Goal: Navigation & Orientation: Find specific page/section

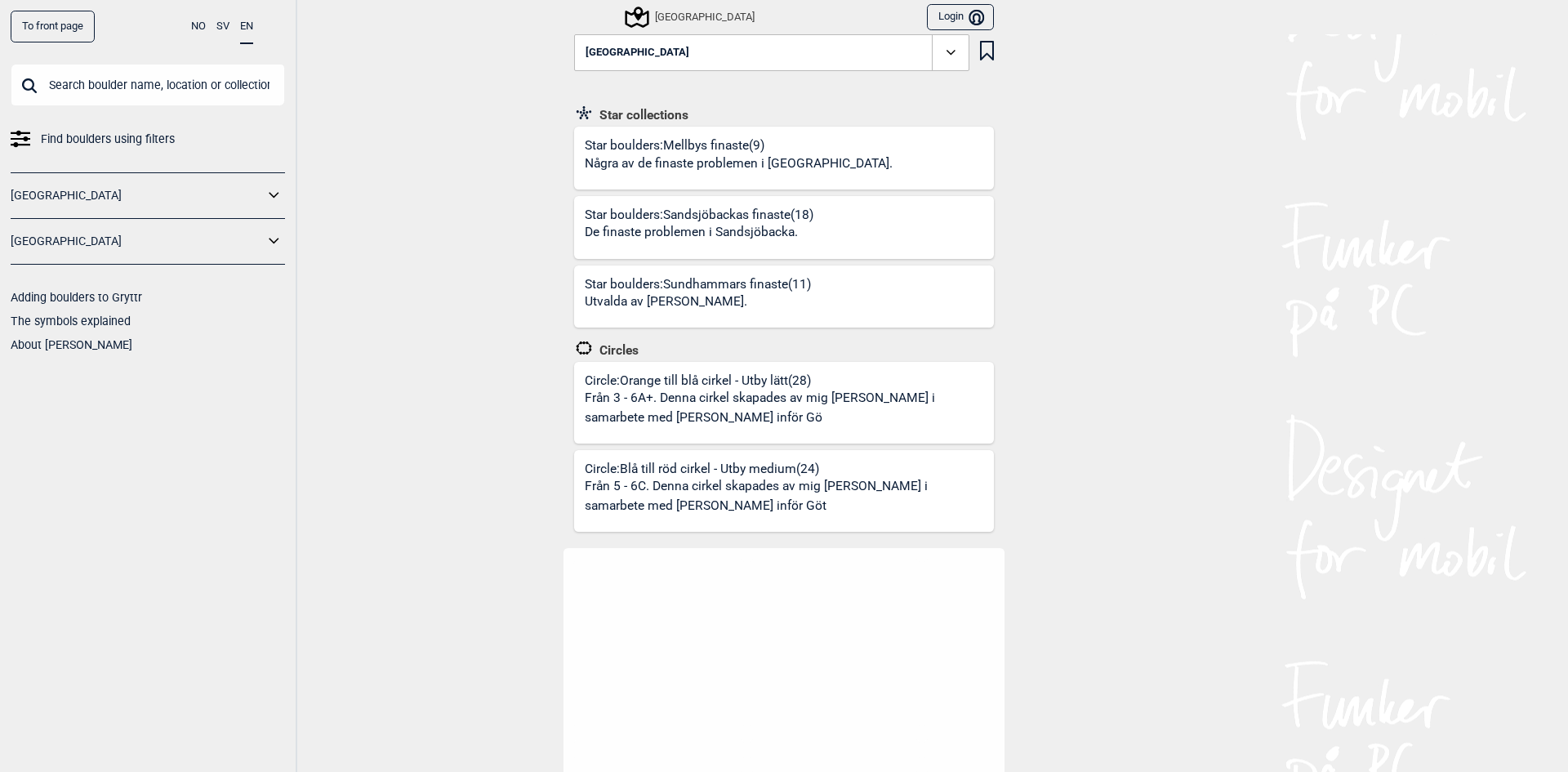
click at [279, 243] on icon at bounding box center [274, 242] width 21 height 24
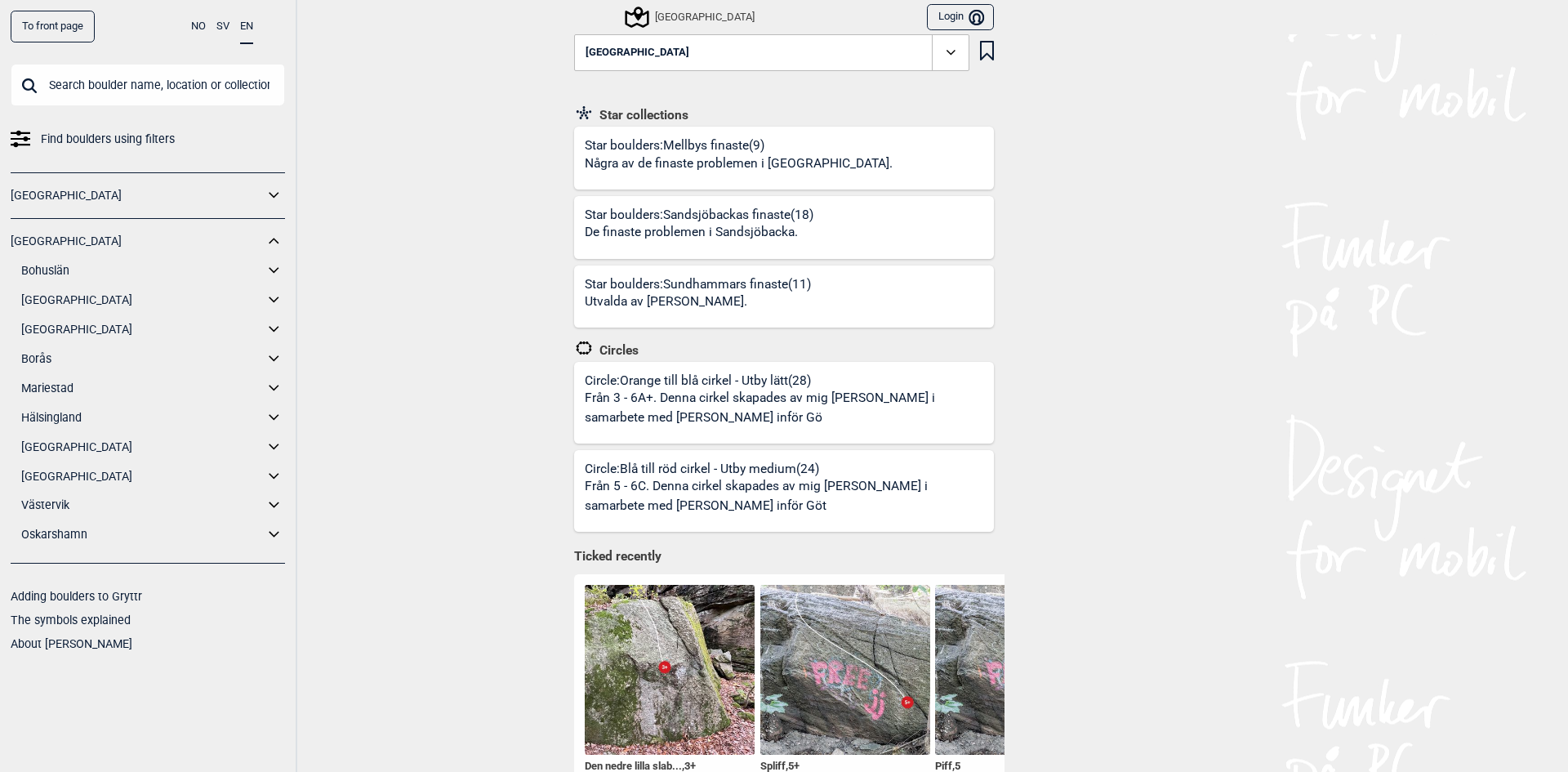
click at [72, 300] on link "[GEOGRAPHIC_DATA]" at bounding box center [142, 300] width 243 height 24
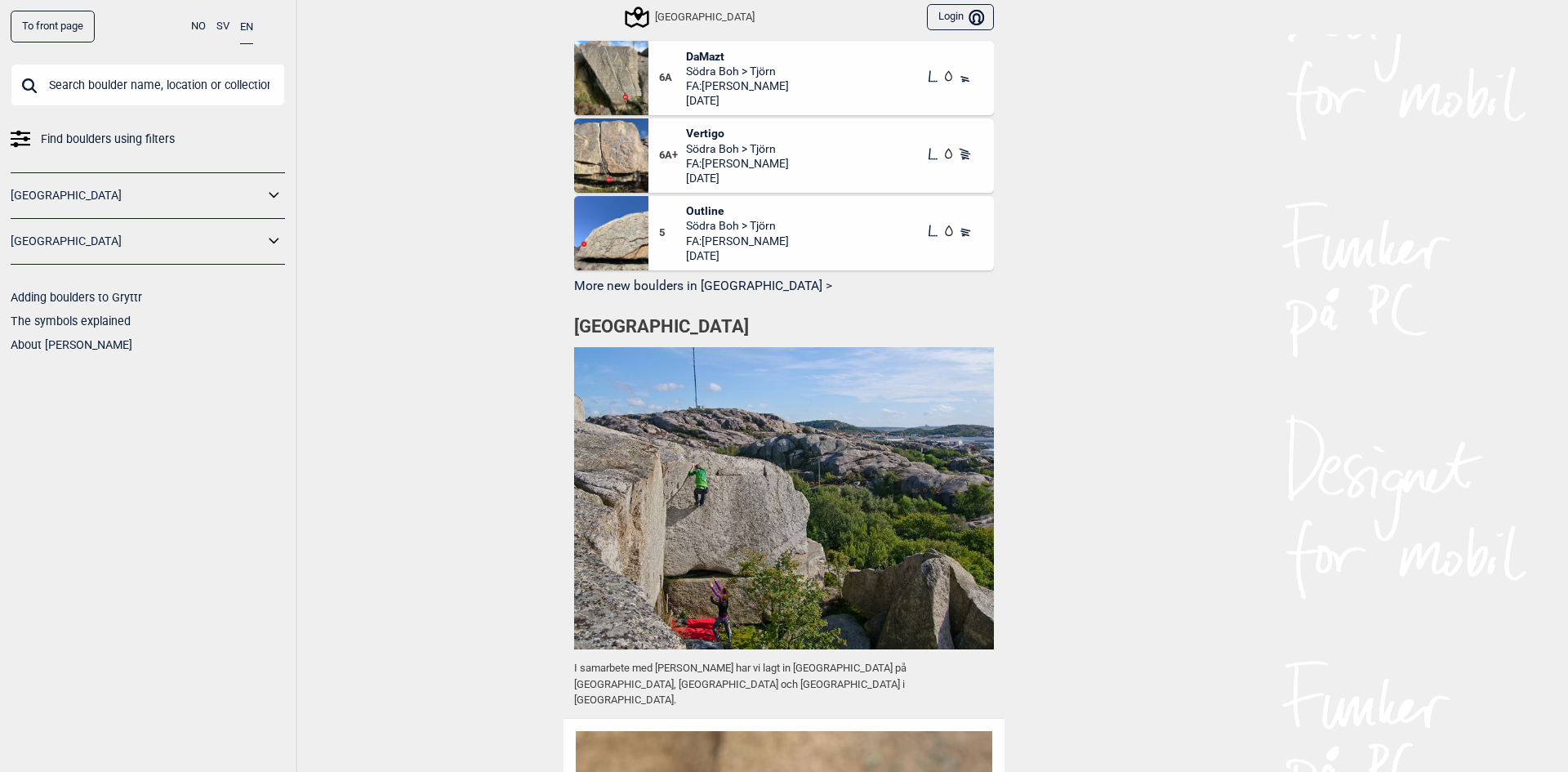
scroll to position [980, 0]
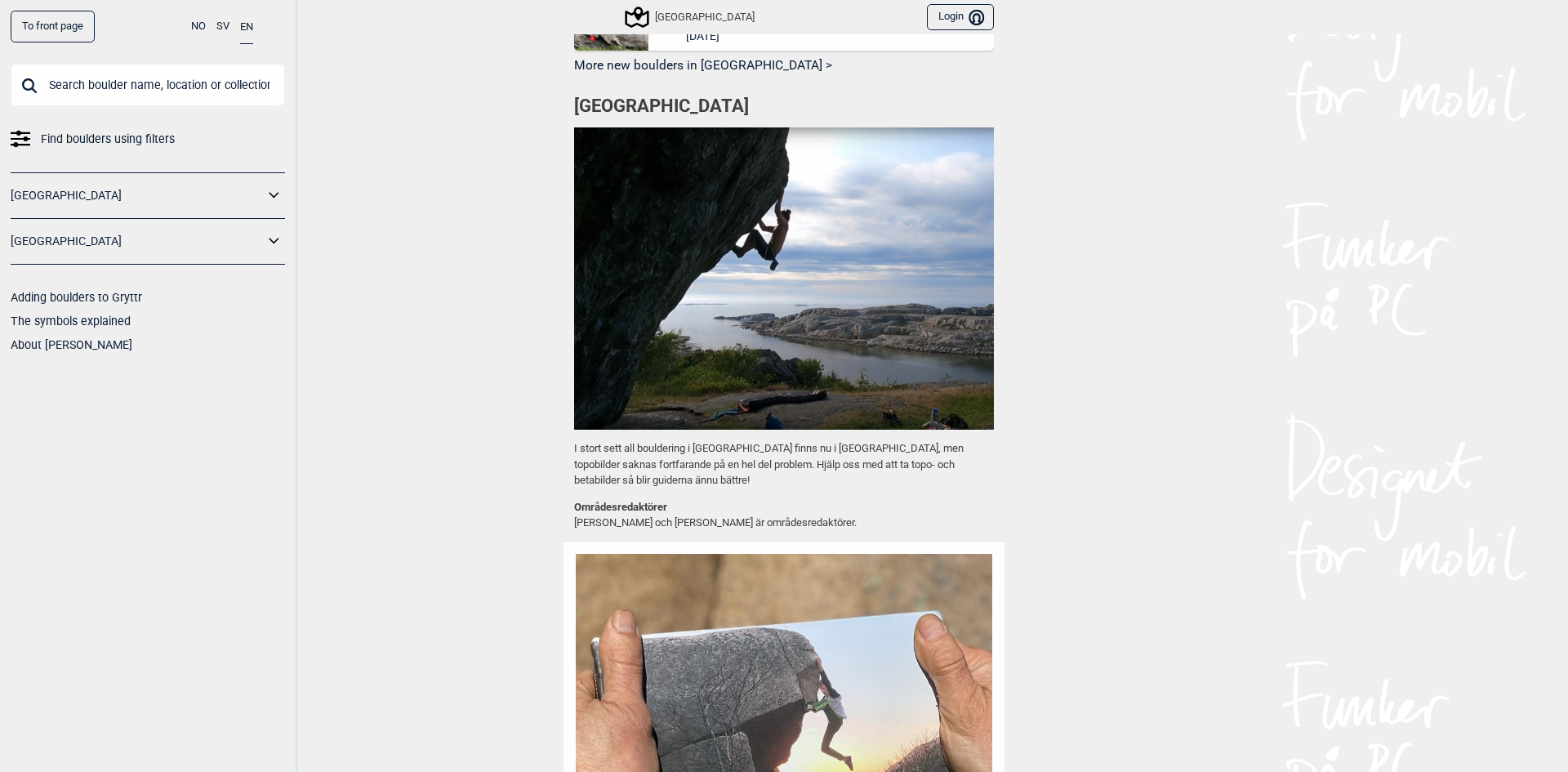
scroll to position [1067, 0]
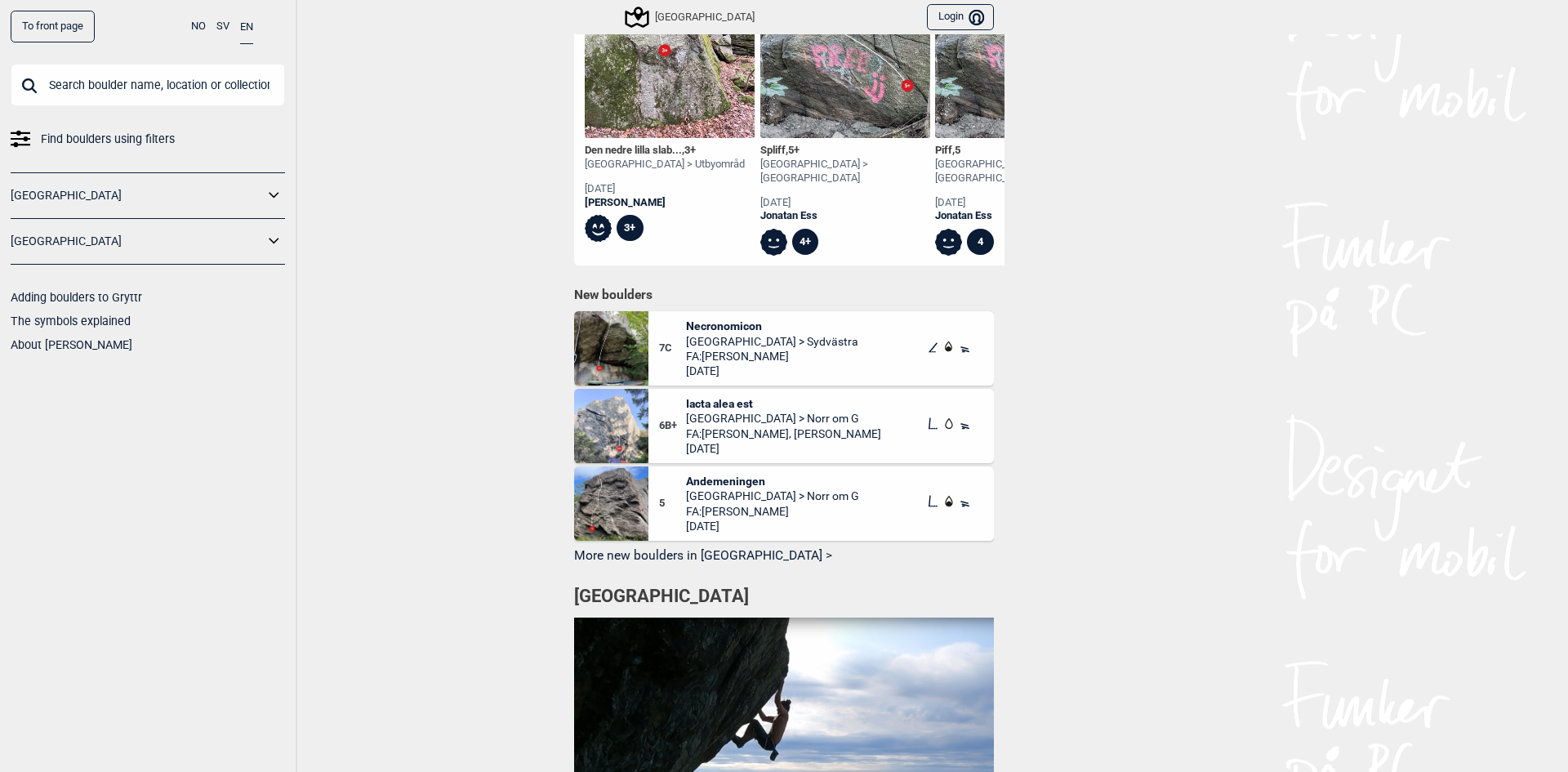
click at [276, 237] on icon at bounding box center [274, 242] width 21 height 24
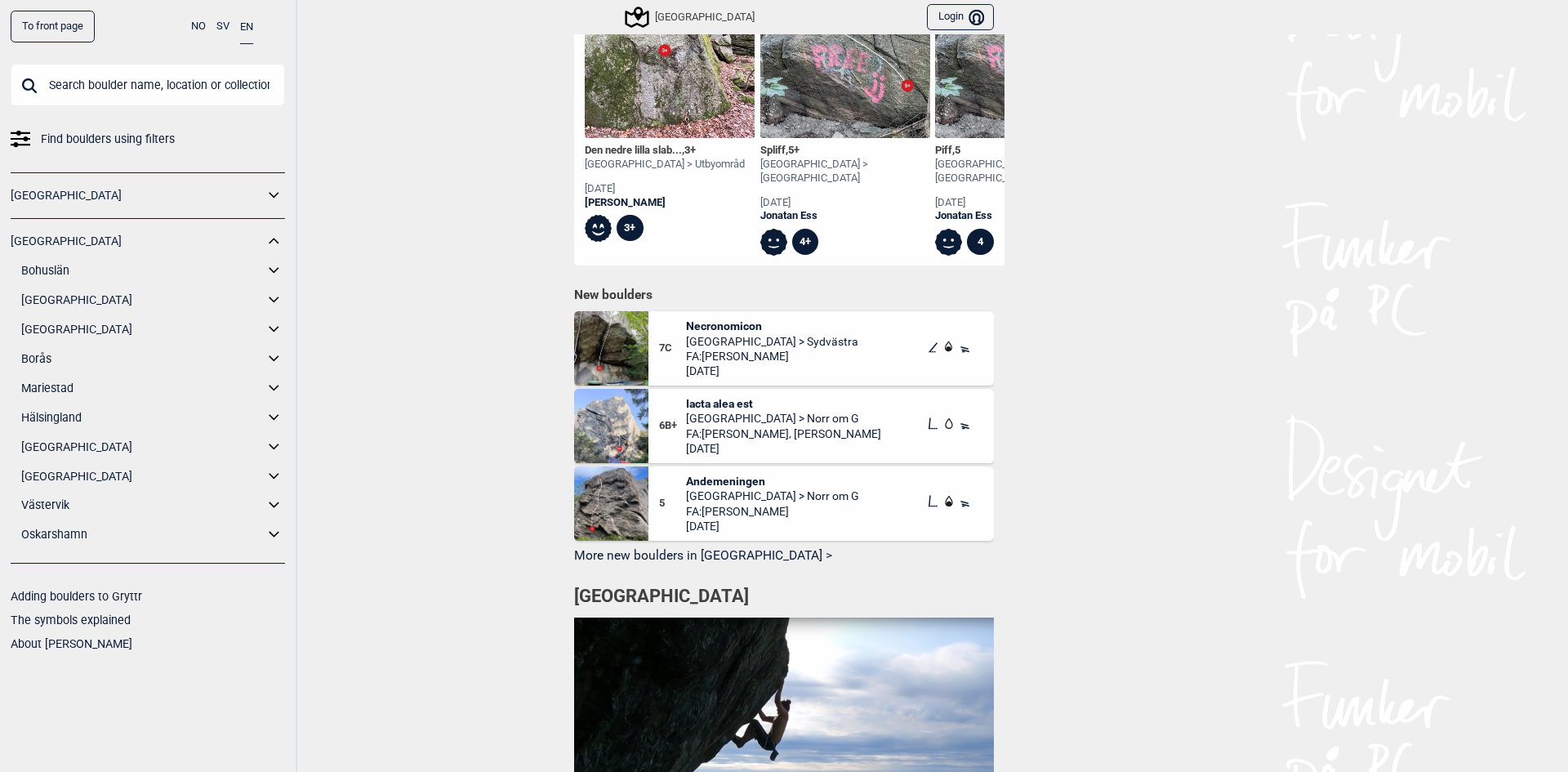
click at [70, 300] on link "[GEOGRAPHIC_DATA]" at bounding box center [142, 300] width 243 height 24
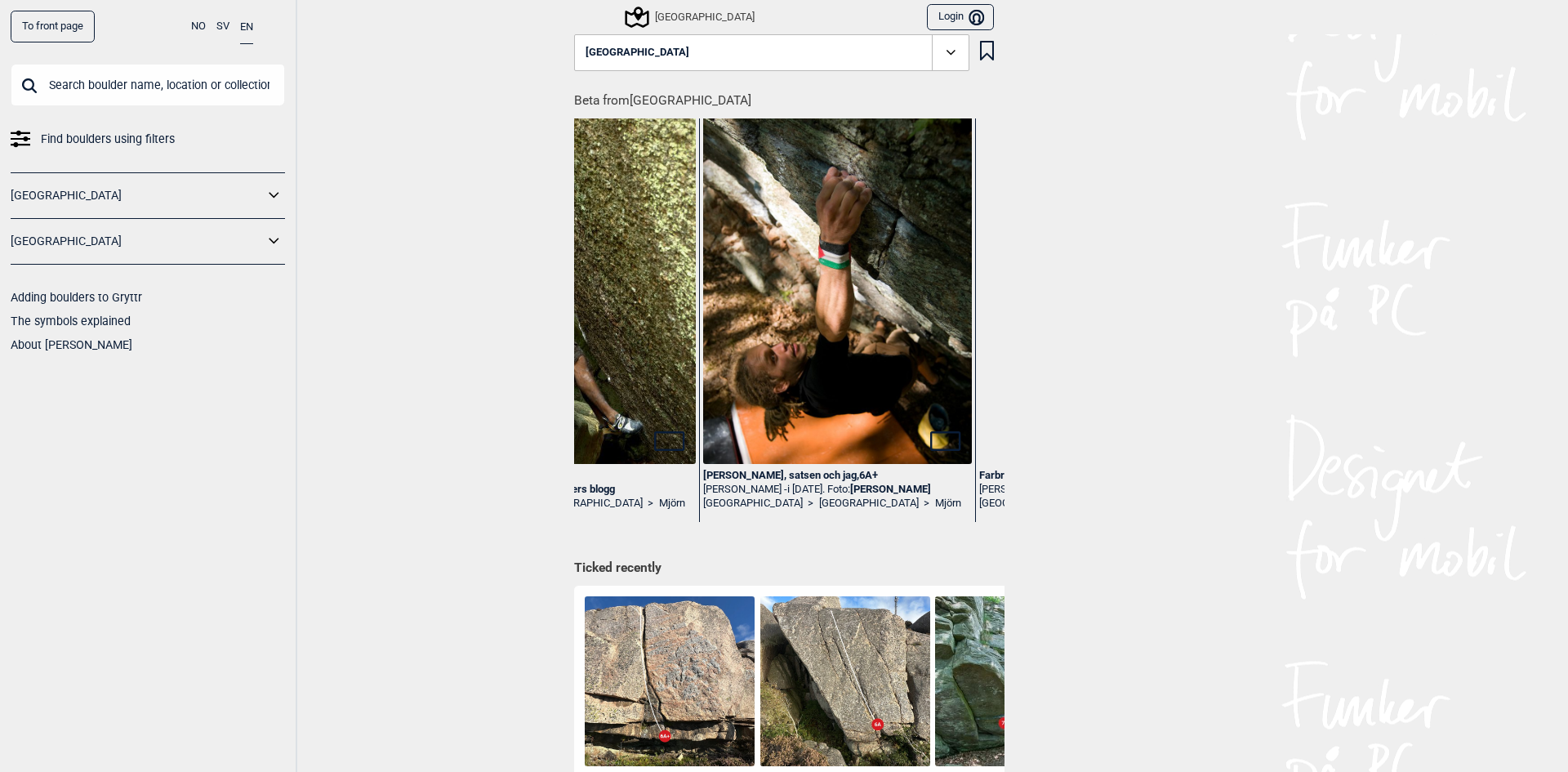
scroll to position [0, 2155]
